Goal: Transaction & Acquisition: Purchase product/service

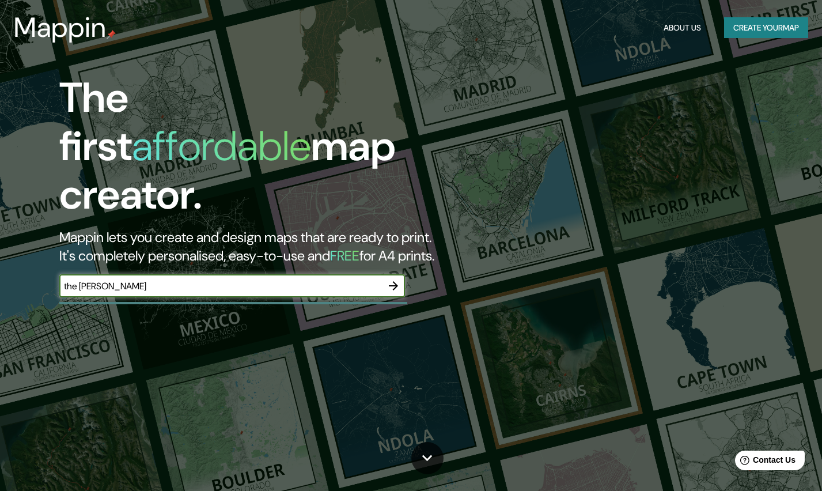
type input "the [PERSON_NAME]"
click at [401, 274] on button "button" at bounding box center [393, 285] width 23 height 23
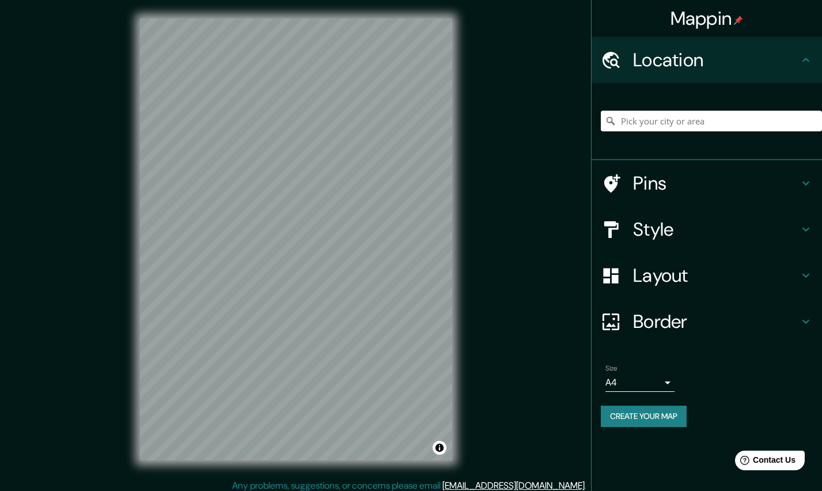
click at [631, 125] on input "Pick your city or area" at bounding box center [711, 121] width 221 height 21
paste input "[STREET_ADDRESS]"
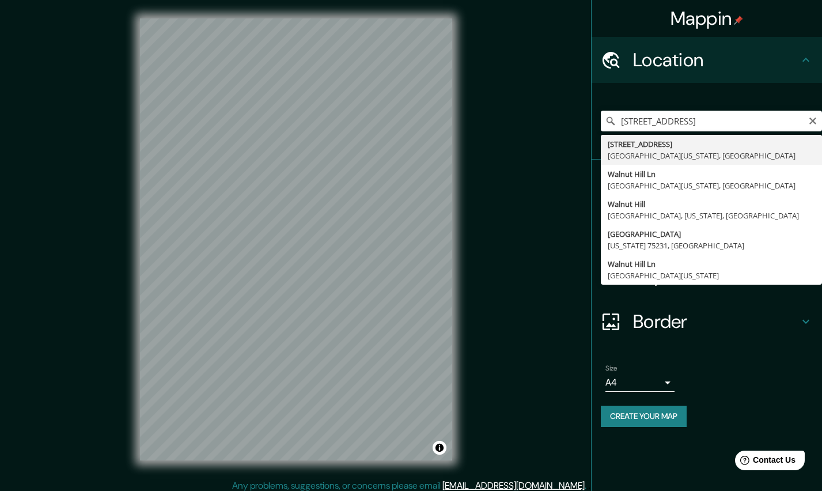
type input "[STREET_ADDRESS][US_STATE]"
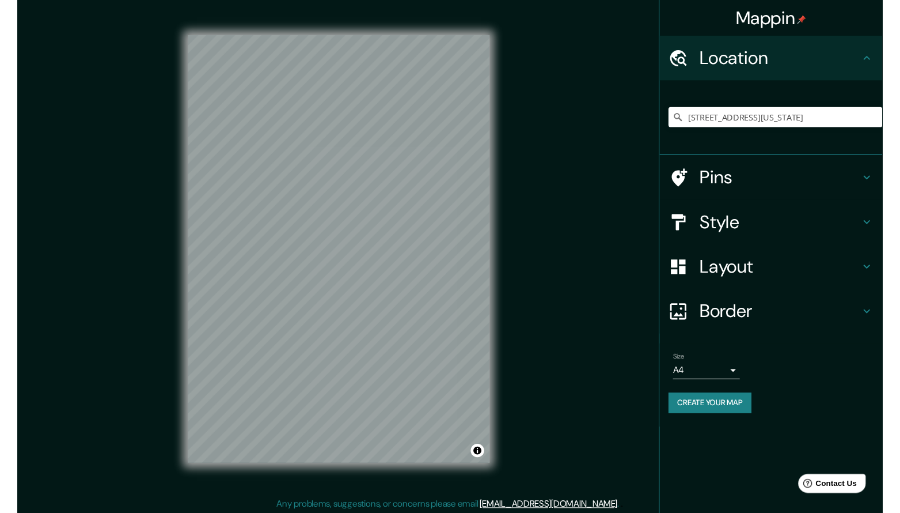
scroll to position [2, 0]
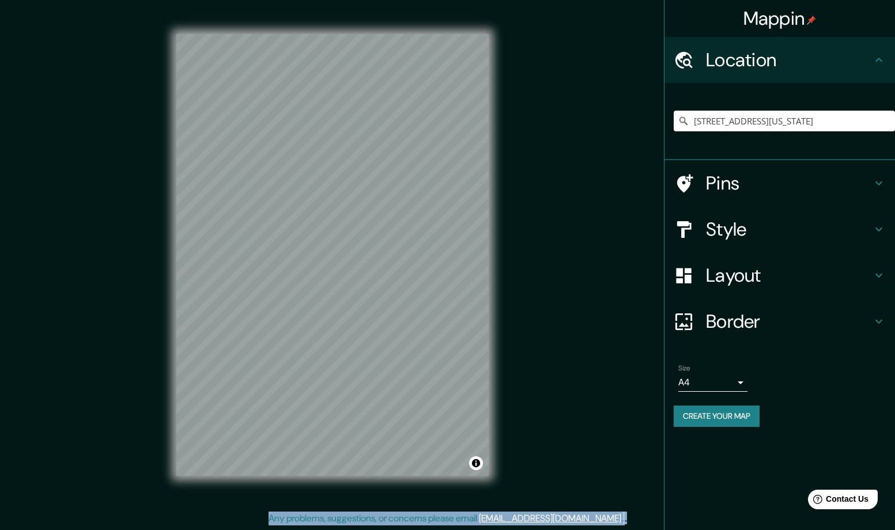
drag, startPoint x: 892, startPoint y: 521, endPoint x: 906, endPoint y: 498, distance: 26.9
click at [821, 490] on html "Mappin Location [STREET_ADDRESS][US_STATE] Pins Style Layout Border Choose a bo…" at bounding box center [447, 263] width 895 height 530
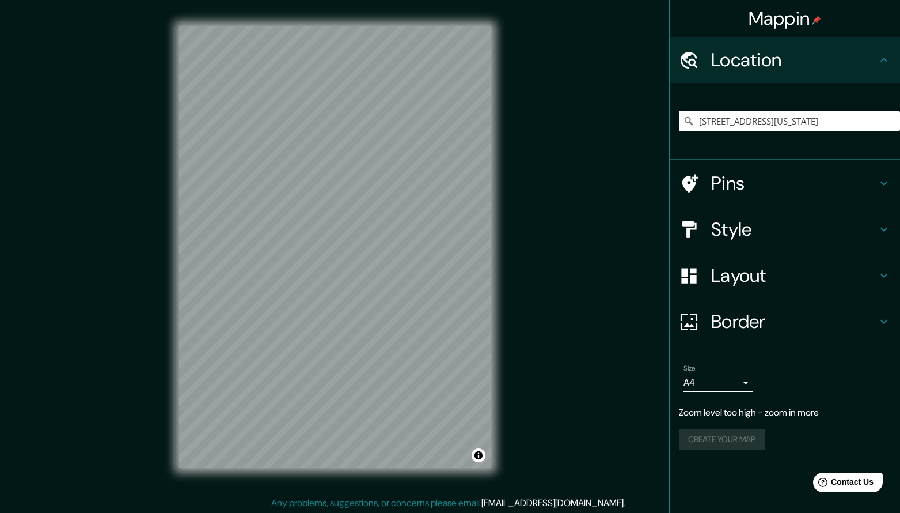
click at [43, 29] on div "Mappin Location [STREET_ADDRESS][US_STATE] Pins Style Layout Border Choose a bo…" at bounding box center [450, 256] width 900 height 517
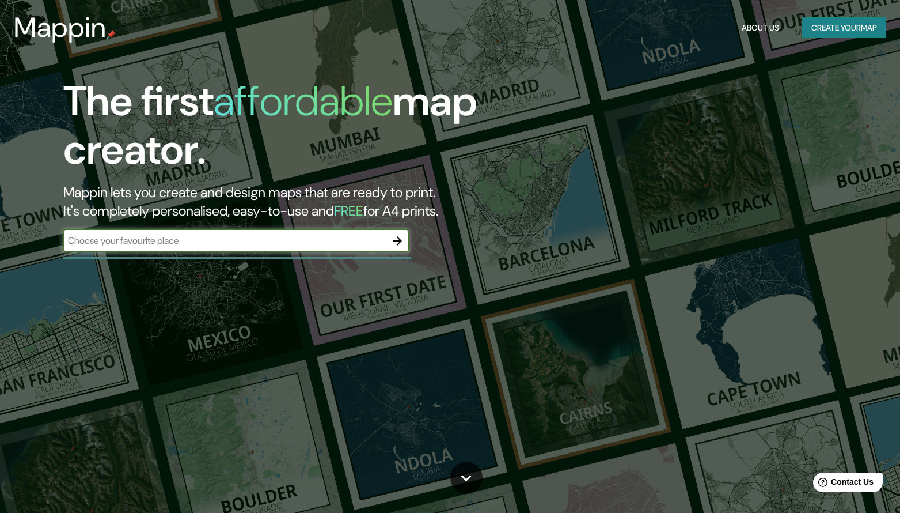
click at [200, 237] on input "text" at bounding box center [224, 240] width 323 height 13
click at [396, 244] on icon "button" at bounding box center [398, 241] width 14 height 14
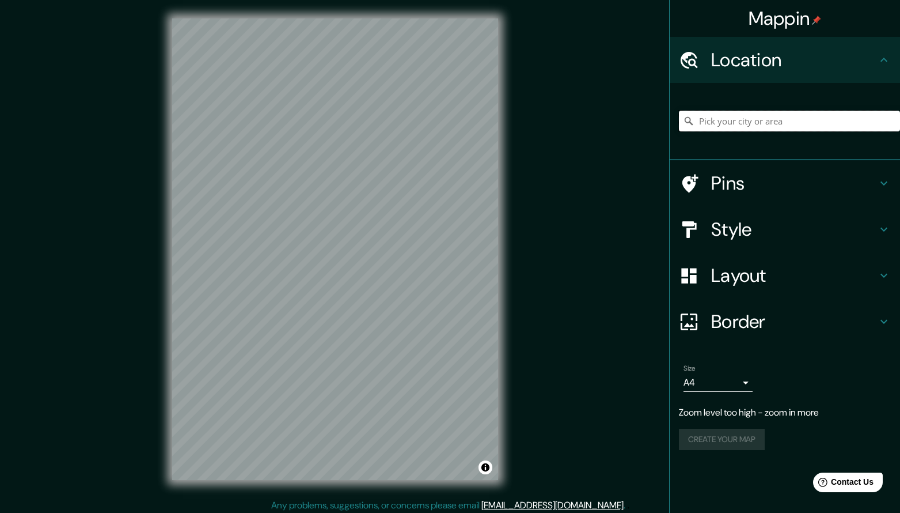
click at [718, 128] on input "Pick your city or area" at bounding box center [789, 121] width 221 height 21
paste input "[URL][DOMAIN_NAME]"
type input "[URL][DOMAIN_NAME]"
paste input "[URL][DOMAIN_NAME]"
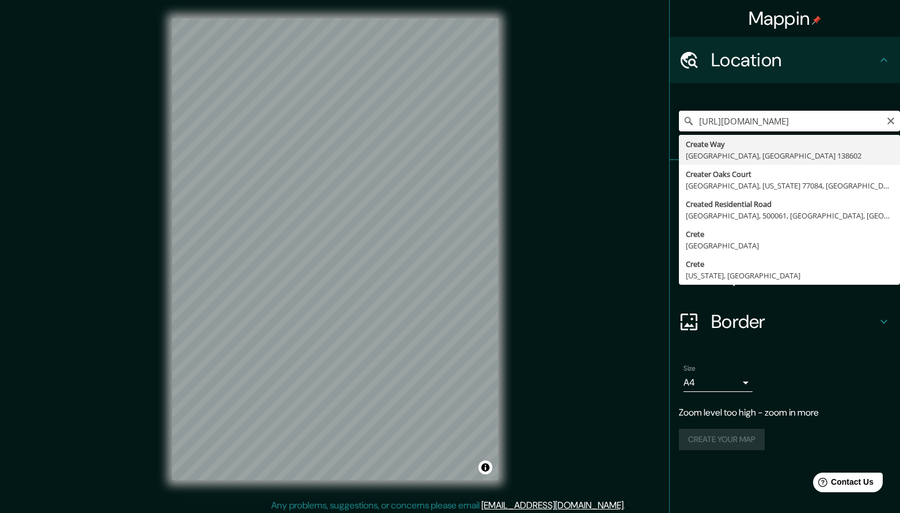
click at [821, 116] on input "[URL][DOMAIN_NAME]" at bounding box center [789, 121] width 221 height 21
paste input "[STREET_ADDRESS]"
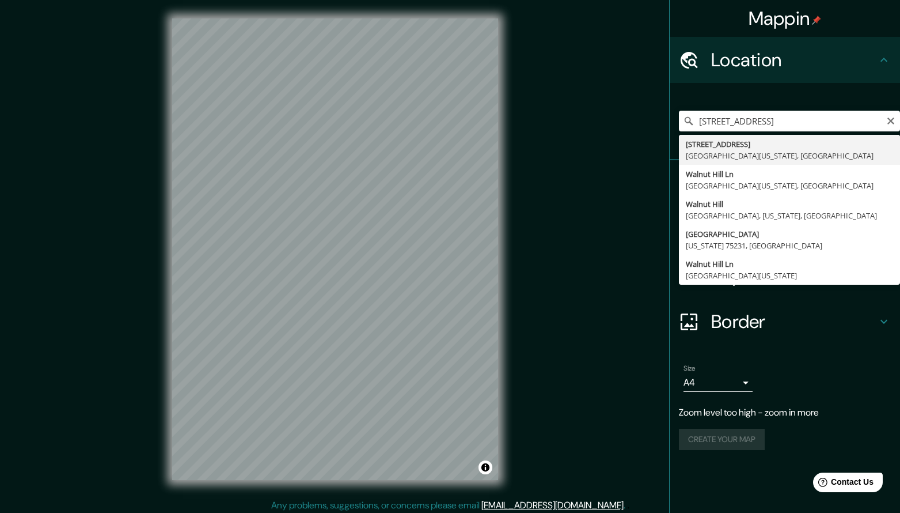
type input "[STREET_ADDRESS][US_STATE]"
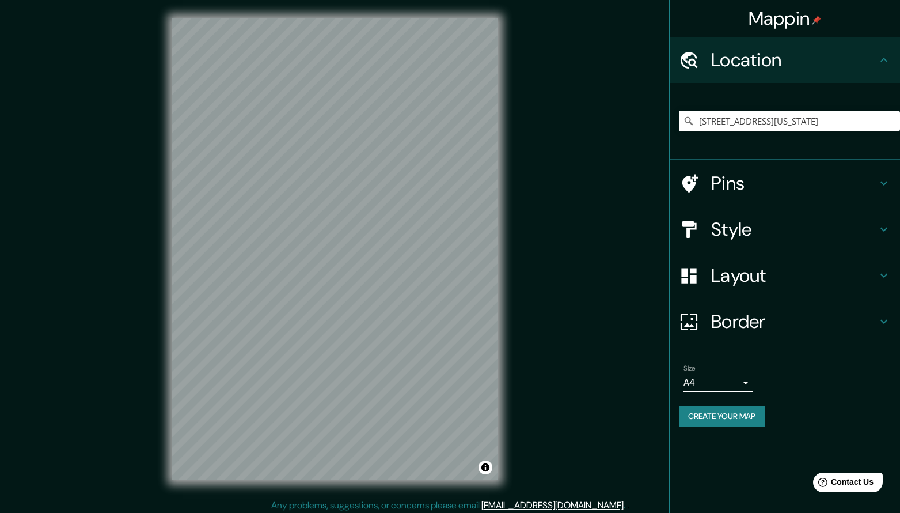
click at [741, 180] on h4 "Pins" at bounding box center [794, 183] width 166 height 23
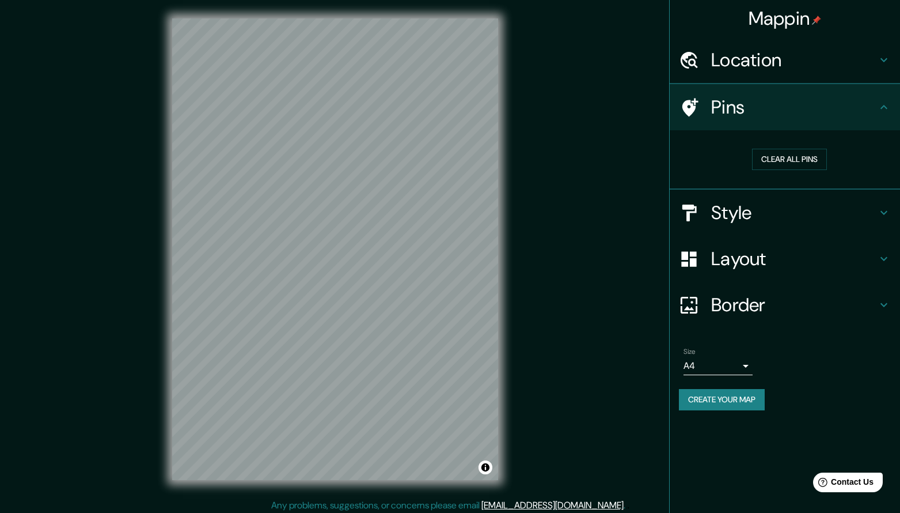
scroll to position [1, 0]
click at [771, 206] on h4 "Style" at bounding box center [794, 212] width 166 height 23
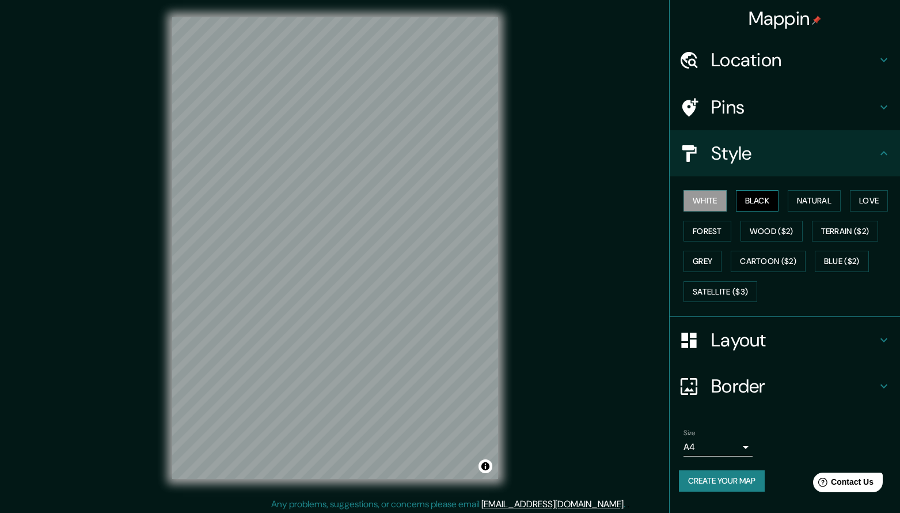
click at [753, 202] on button "Black" at bounding box center [757, 200] width 43 height 21
drag, startPoint x: 704, startPoint y: 204, endPoint x: 704, endPoint y: 213, distance: 8.1
click at [704, 204] on button "White" at bounding box center [705, 200] width 43 height 21
drag, startPoint x: 710, startPoint y: 226, endPoint x: 746, endPoint y: 223, distance: 36.5
click at [710, 226] on button "Forest" at bounding box center [708, 231] width 48 height 21
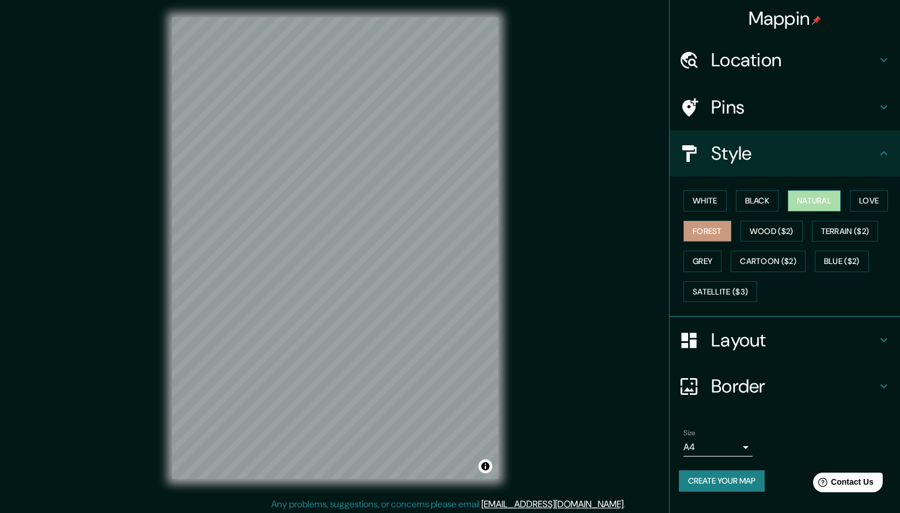
click at [821, 195] on button "Natural" at bounding box center [814, 200] width 53 height 21
click at [768, 197] on button "Black" at bounding box center [757, 200] width 43 height 21
click at [744, 329] on h4 "Layout" at bounding box center [794, 339] width 166 height 23
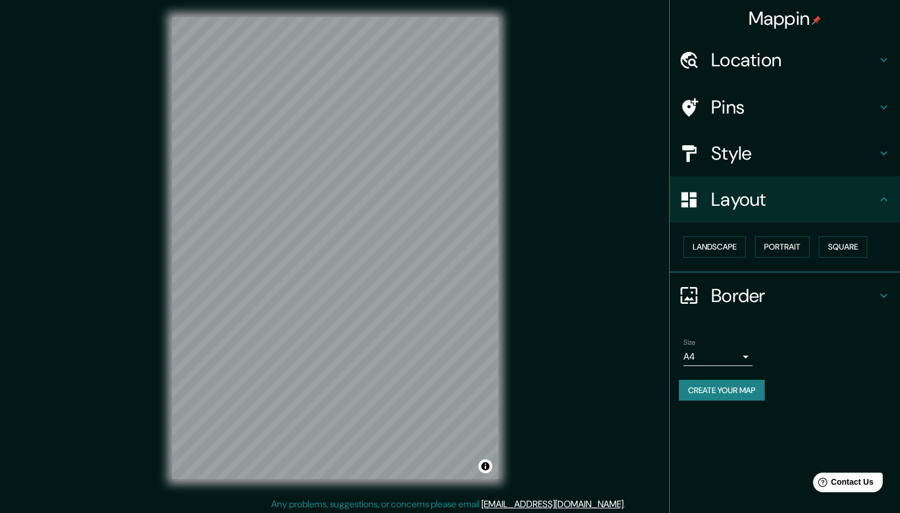
click at [731, 300] on h4 "Border" at bounding box center [794, 295] width 166 height 23
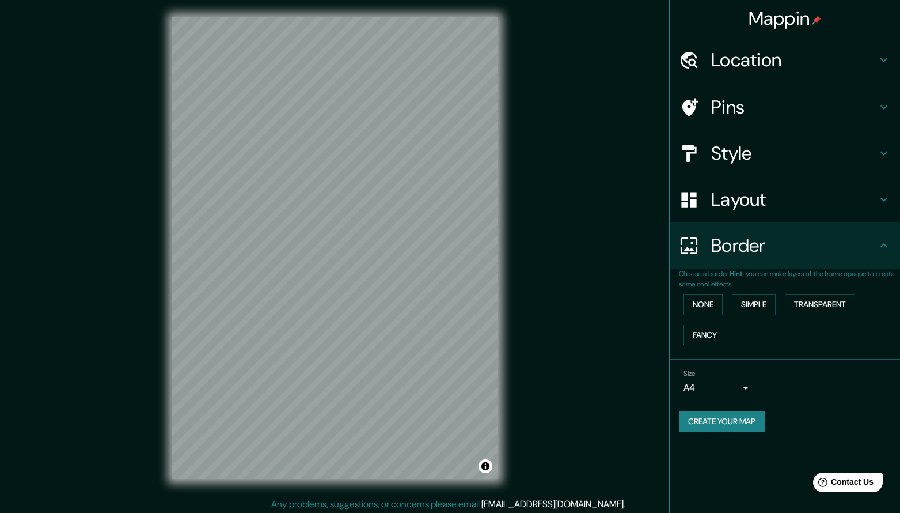
click at [780, 254] on h4 "Border" at bounding box center [794, 245] width 166 height 23
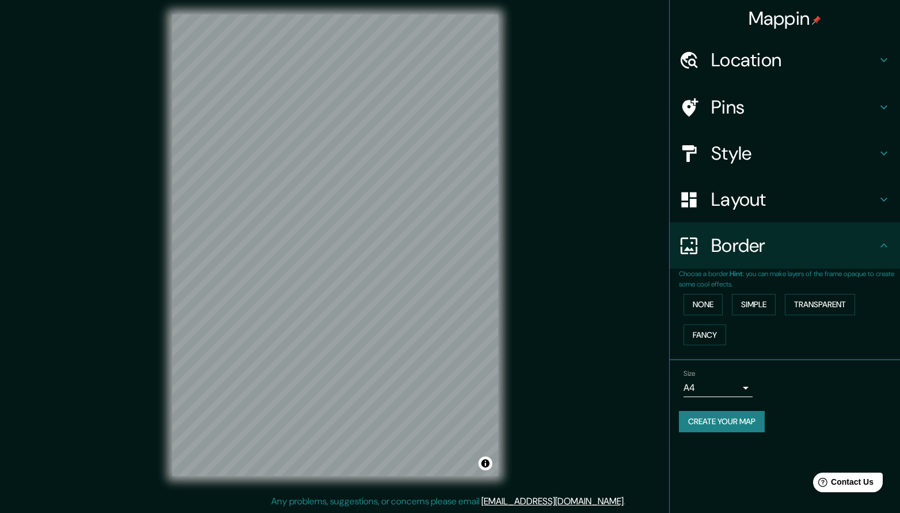
click at [741, 385] on body "Mappin Location [STREET_ADDRESS][US_STATE] Pins Style Layout Border Choose a bo…" at bounding box center [450, 252] width 900 height 513
click at [774, 384] on div at bounding box center [450, 256] width 900 height 513
click at [724, 421] on button "Create your map" at bounding box center [722, 421] width 86 height 21
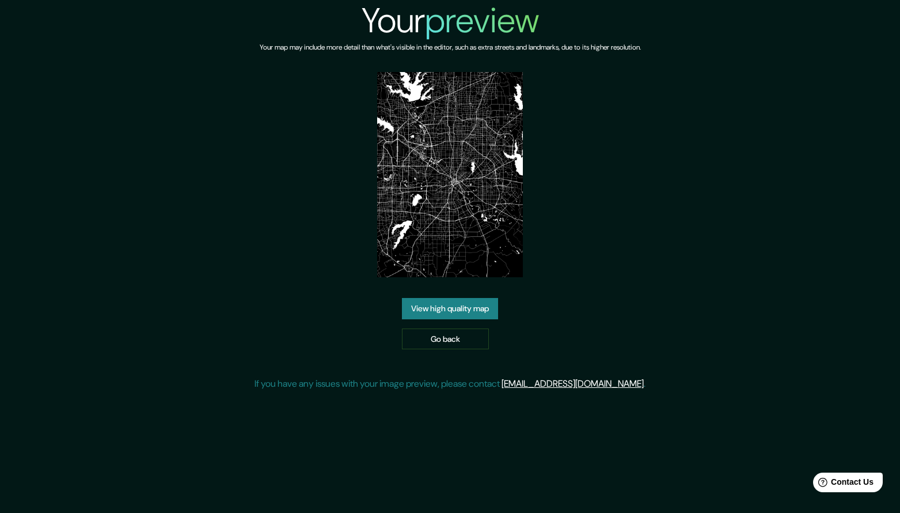
click at [459, 307] on link "View high quality map" at bounding box center [450, 308] width 96 height 21
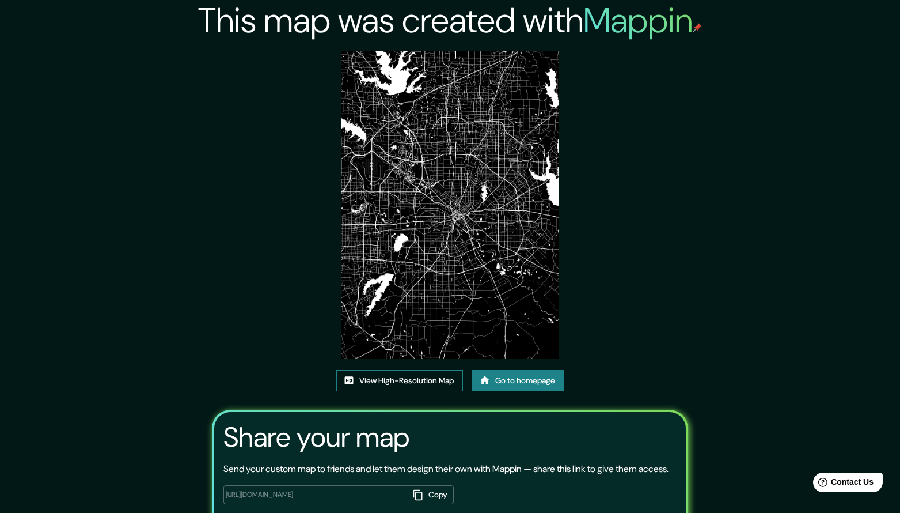
click at [406, 370] on link "View High-Resolution Map" at bounding box center [399, 380] width 127 height 21
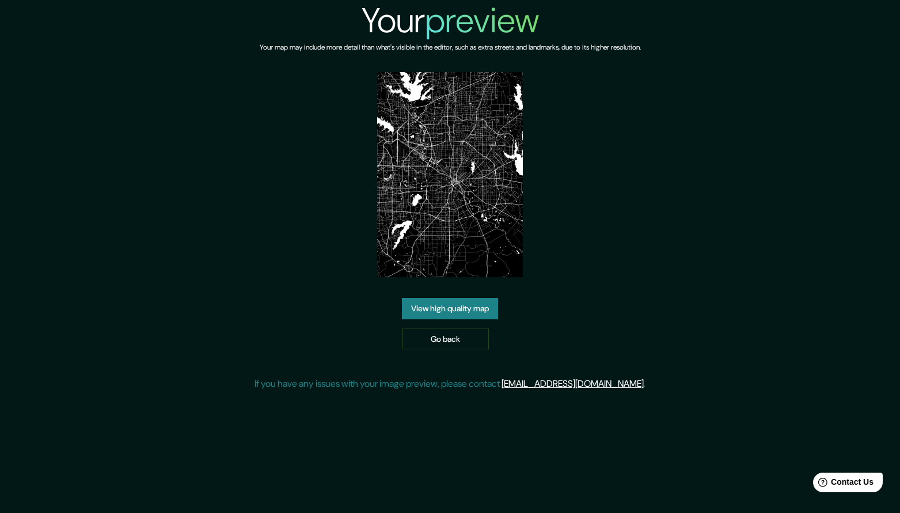
click at [463, 121] on img at bounding box center [449, 174] width 145 height 205
drag, startPoint x: 512, startPoint y: 194, endPoint x: 505, endPoint y: 190, distance: 8.0
drag, startPoint x: 488, startPoint y: 142, endPoint x: 483, endPoint y: 145, distance: 6.2
